Goal: Task Accomplishment & Management: Complete application form

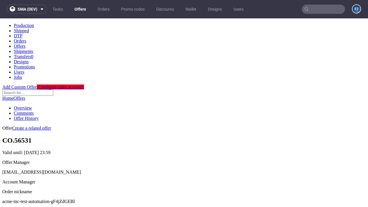
scroll to position [57, 0]
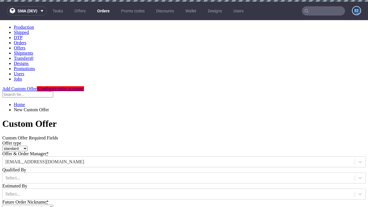
type input "acme-inc-test-automation-gF4jZdGEBl"
type input "2025-08-20"
type input "e2e-user-ep4peX9lAC@test.com"
select select "gb"
type input "e2e-user-ep4peX9lAC@test.com"
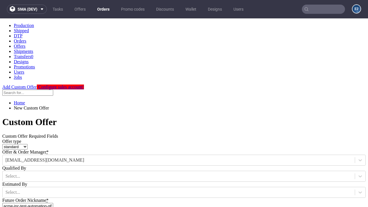
scroll to position [87, 0]
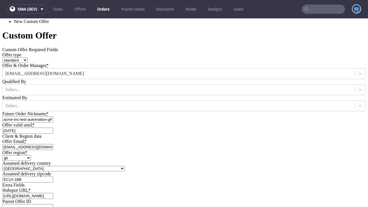
type input "[URL][DOMAIN_NAME]"
type input "Please wait..."
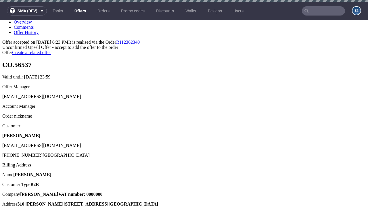
scroll to position [2, 0]
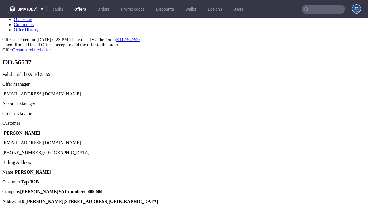
type input "In progress..."
